Goal: Task Accomplishment & Management: Manage account settings

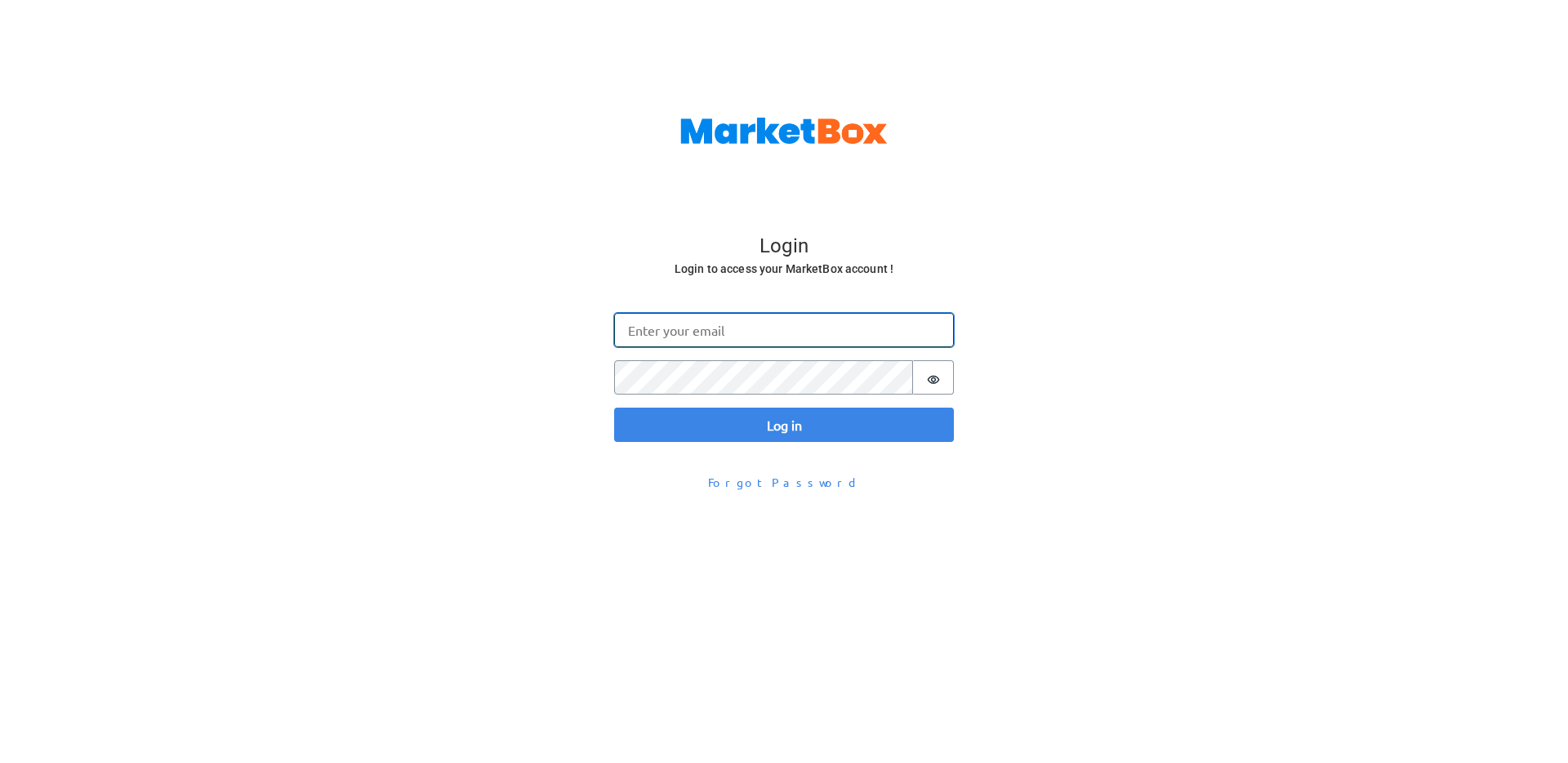
click at [660, 336] on input "Email" at bounding box center [784, 330] width 340 height 34
type input "[PERSON_NAME][EMAIL_ADDRESS][DOMAIN_NAME]"
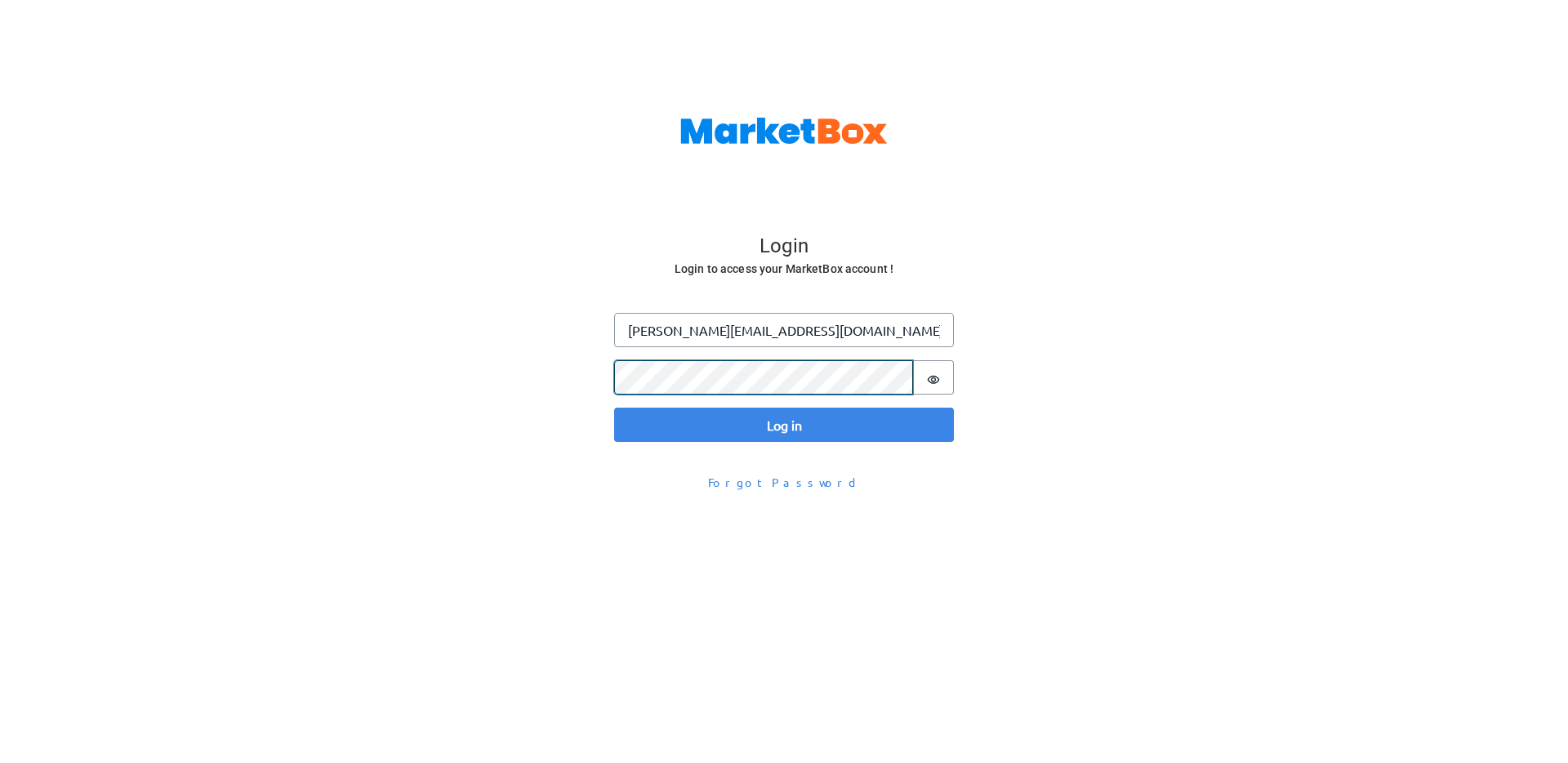
click at [615, 408] on button "Log in" at bounding box center [784, 424] width 340 height 34
